Goal: Use online tool/utility: Use online tool/utility

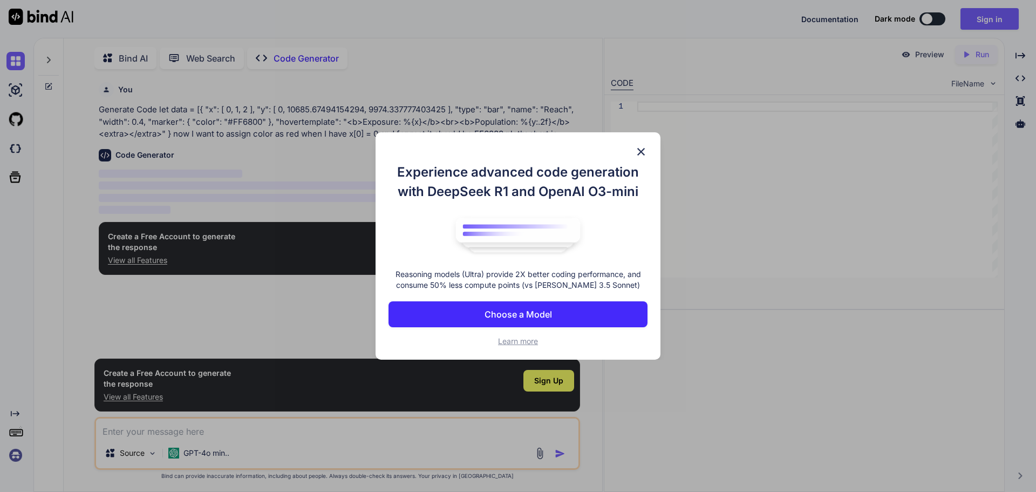
scroll to position [4, 0]
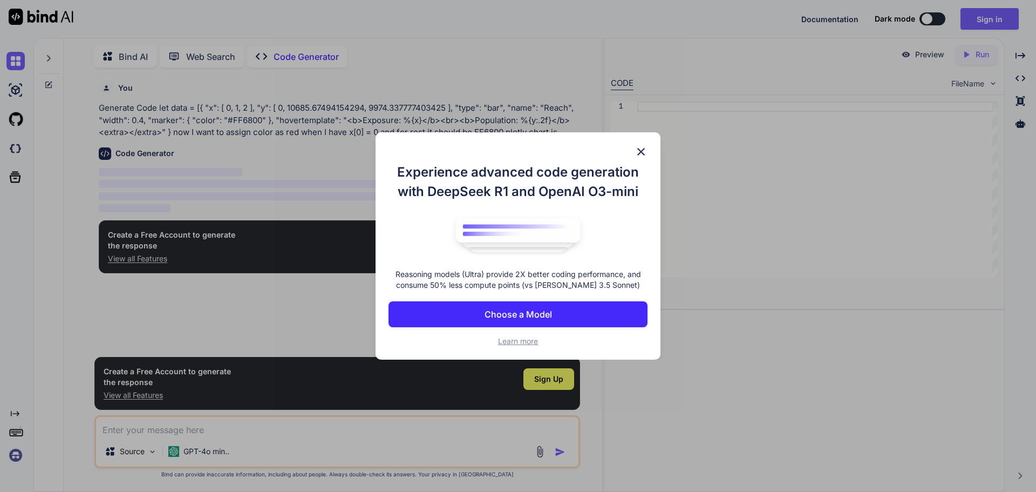
click at [644, 154] on img at bounding box center [641, 151] width 13 height 13
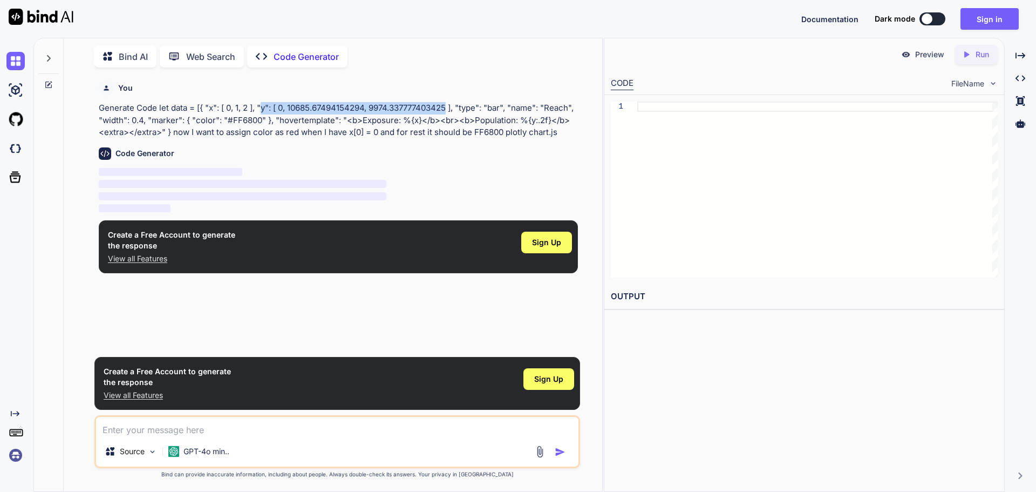
drag, startPoint x: 266, startPoint y: 107, endPoint x: 452, endPoint y: 104, distance: 186.8
click at [452, 104] on p "Generate Code let data = [{ "x": [ 0, 1, 2 ], "y": [ 0, 10685.67494154294, 9974…" at bounding box center [338, 120] width 479 height 37
click at [196, 57] on p "Web Search" at bounding box center [210, 56] width 49 height 13
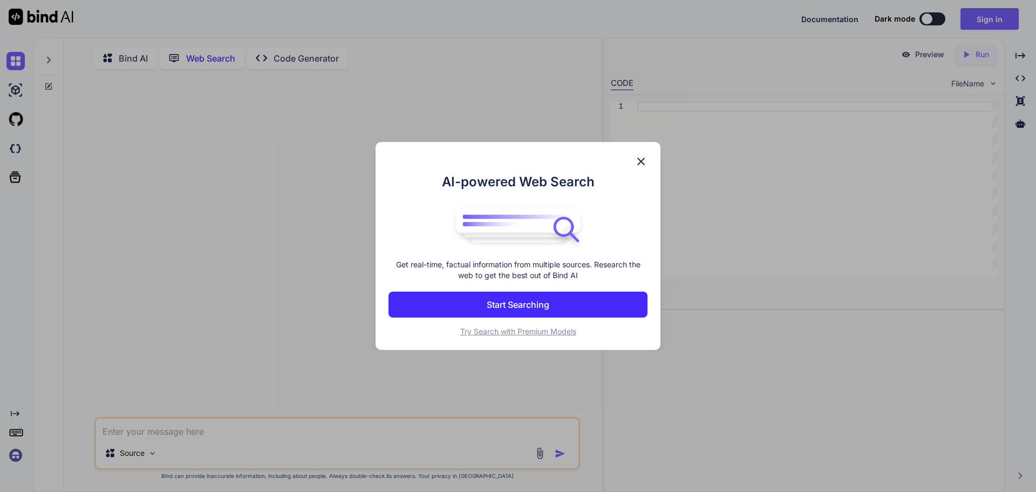
scroll to position [4, 0]
click at [533, 308] on p "Start Searching" at bounding box center [518, 304] width 63 height 13
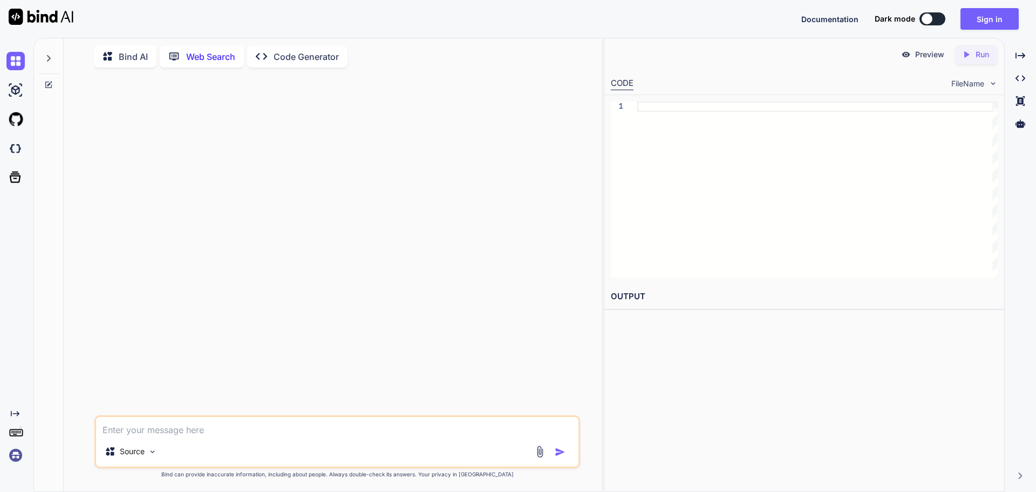
click at [207, 433] on textarea at bounding box center [337, 426] width 483 height 19
paste textarea "let data = [{ "x": [ 0, 1, 2 ], "y": [ 0, 10685.67494154294, 9974.337777403425 …"
type textarea "x"
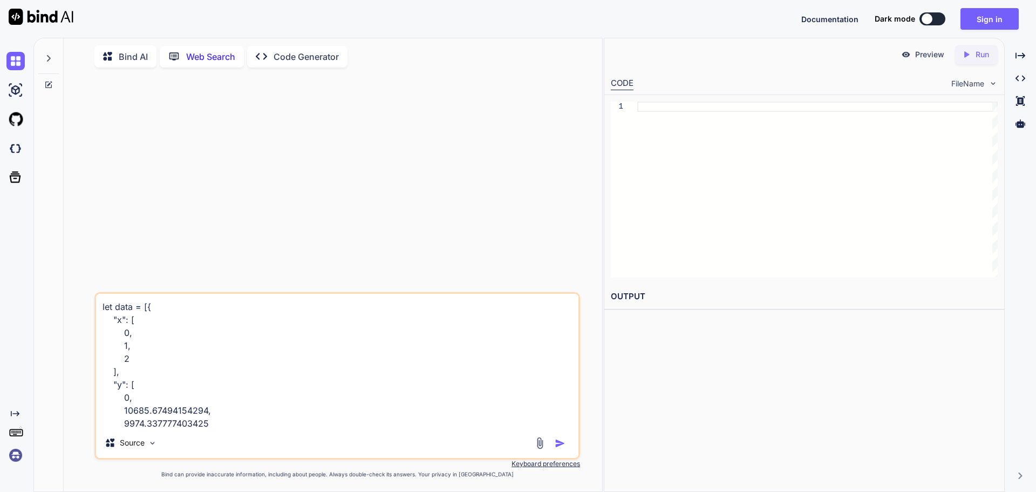
scroll to position [169, 0]
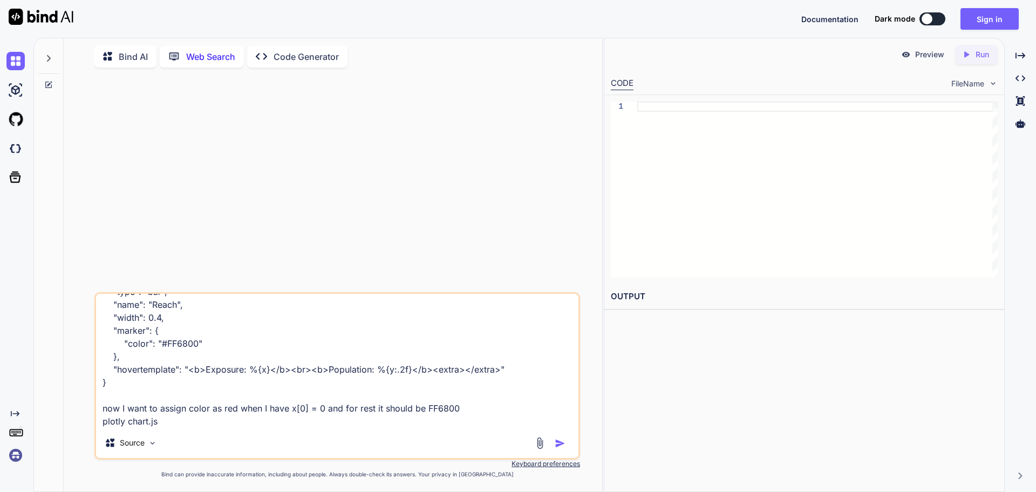
type textarea "let data = [{ "x": [ 0, 1, 2 ], "y": [ 0, 10685.67494154294, 9974.337777403425 …"
click at [561, 442] on img "button" at bounding box center [560, 443] width 11 height 11
type textarea "x"
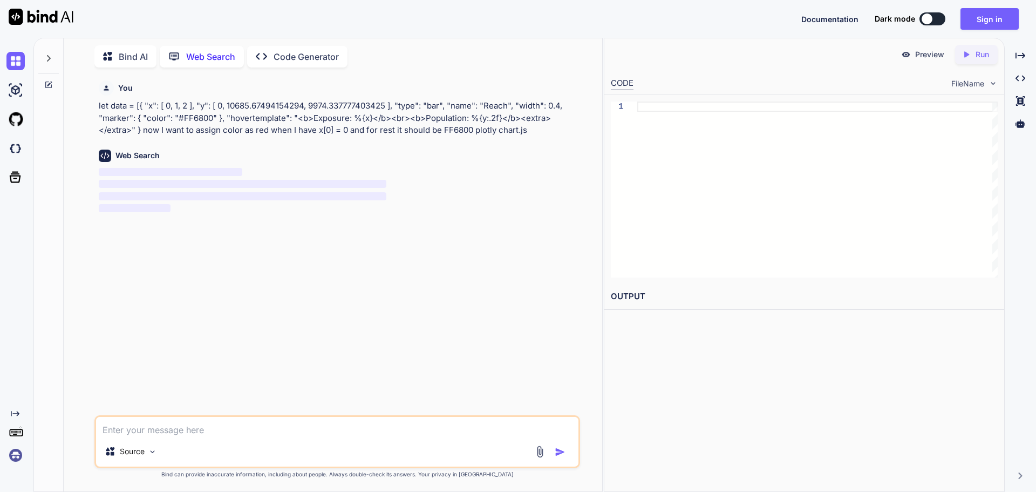
scroll to position [0, 0]
